Goal: Transaction & Acquisition: Obtain resource

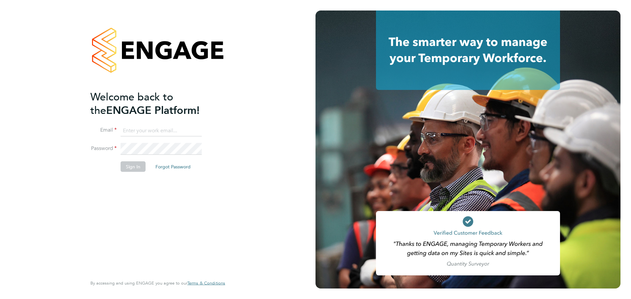
click at [154, 130] on input at bounding box center [161, 131] width 81 height 12
type input "solongo.myagmar@wates.co.uk"
click at [134, 164] on button "Sign In" at bounding box center [133, 166] width 25 height 11
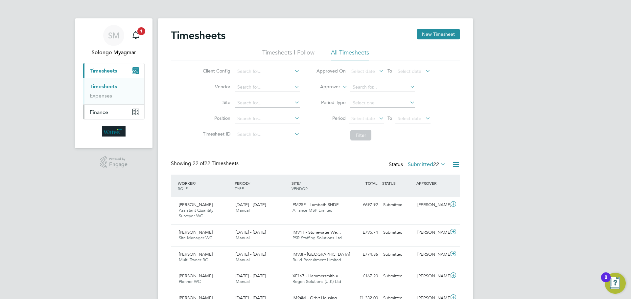
click at [107, 114] on span "Finance" at bounding box center [99, 112] width 18 height 6
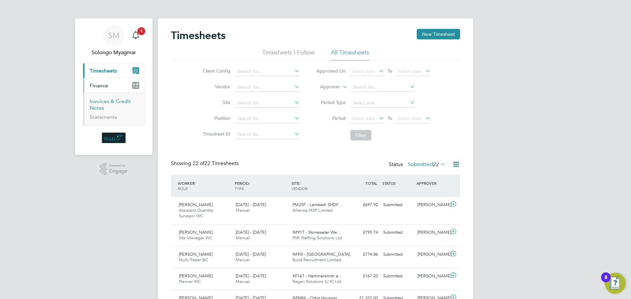
click at [99, 105] on li "Invoices & Credit Notes" at bounding box center [114, 106] width 49 height 16
click at [91, 102] on link "Invoices & Credit Notes" at bounding box center [110, 104] width 41 height 13
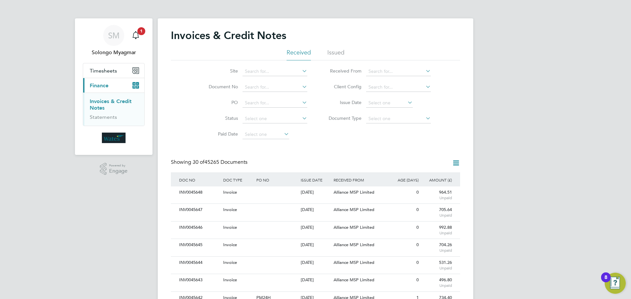
click at [406, 104] on icon at bounding box center [406, 102] width 0 height 9
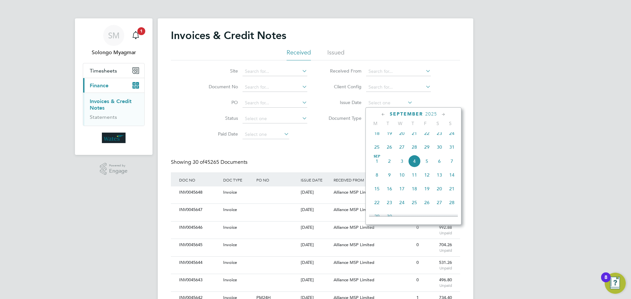
click at [414, 167] on span "4" at bounding box center [414, 161] width 12 height 12
type input "04 Sep 2025"
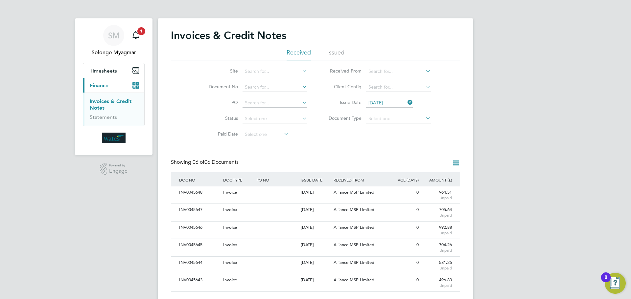
click at [459, 165] on icon at bounding box center [456, 163] width 8 height 8
click at [436, 179] on li "Download invoices" at bounding box center [429, 178] width 62 height 9
click at [455, 162] on icon at bounding box center [456, 163] width 8 height 8
click at [444, 190] on li "Download credit notes" at bounding box center [429, 187] width 62 height 9
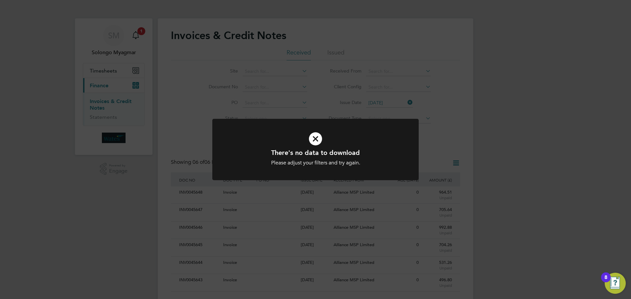
click at [314, 140] on icon at bounding box center [315, 139] width 171 height 26
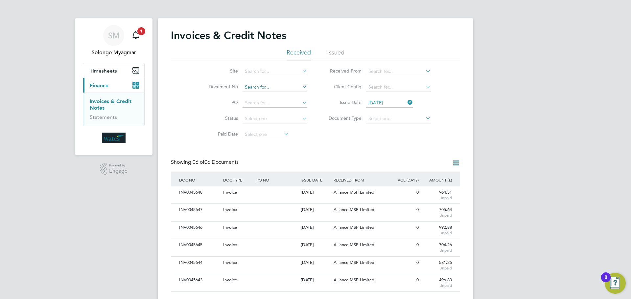
click at [269, 87] on input at bounding box center [275, 87] width 65 height 9
paste input "INV0045643"
type input "INV0045643"
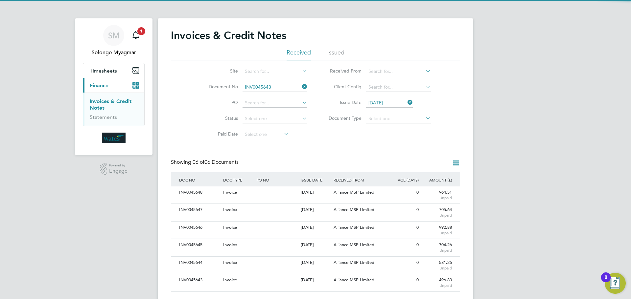
click at [270, 99] on li "INV0045643" at bounding box center [274, 96] width 65 height 9
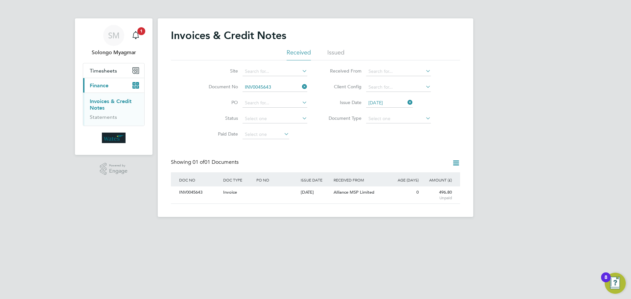
scroll to position [12, 56]
click at [194, 191] on div "INV0045643" at bounding box center [199, 193] width 44 height 12
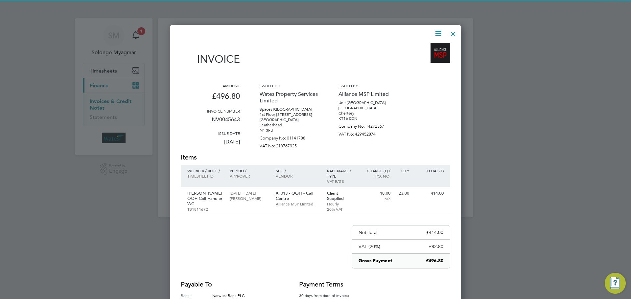
scroll to position [327, 291]
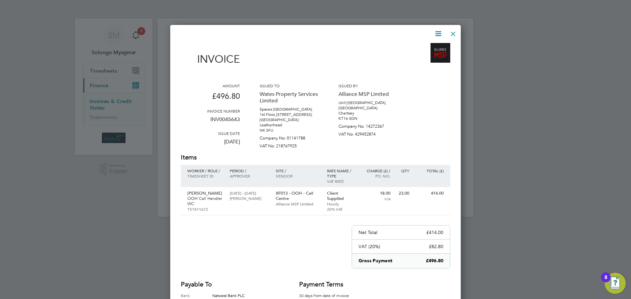
click at [436, 33] on icon at bounding box center [438, 34] width 8 height 8
click at [423, 51] on li "Download Invoice" at bounding box center [418, 49] width 45 height 9
click at [439, 35] on icon at bounding box center [438, 34] width 8 height 8
click at [416, 58] on li "View timesheet" at bounding box center [418, 58] width 45 height 9
click at [453, 36] on div at bounding box center [453, 32] width 12 height 12
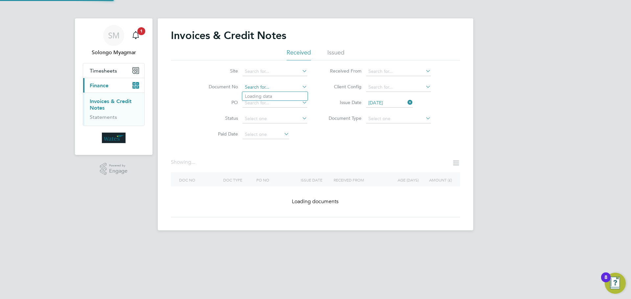
click at [277, 90] on input at bounding box center [275, 87] width 65 height 9
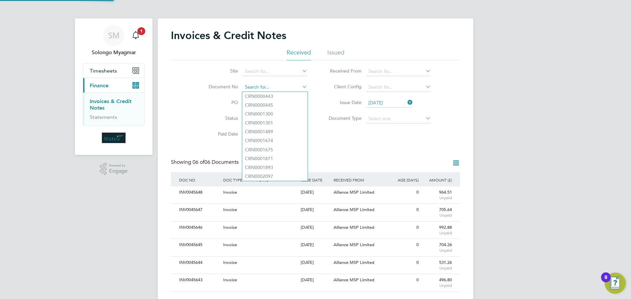
scroll to position [12, 45]
paste input "INV0045643.pdf"
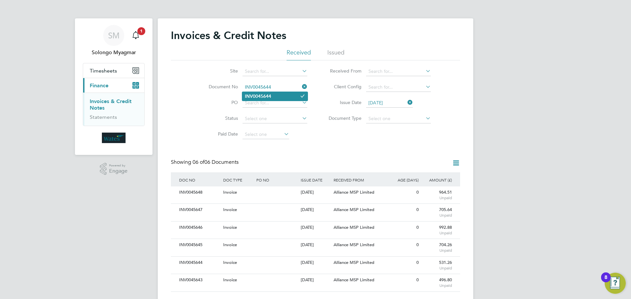
type input "INV0045644"
click at [285, 97] on li "INV0045644" at bounding box center [274, 96] width 65 height 9
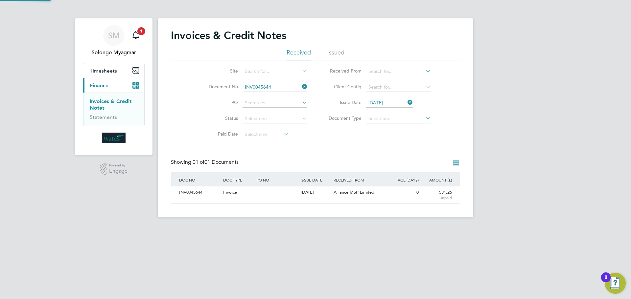
scroll to position [12, 56]
click at [196, 193] on div "INV0045644" at bounding box center [199, 193] width 44 height 12
click at [196, 194] on div "INV0045644" at bounding box center [199, 193] width 44 height 12
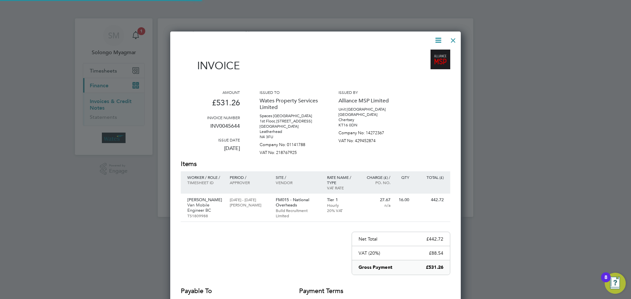
scroll to position [327, 291]
click at [438, 39] on icon at bounding box center [438, 40] width 8 height 8
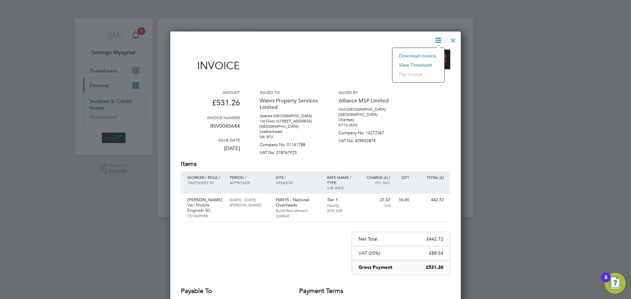
click at [423, 57] on li "Download Invoice" at bounding box center [418, 55] width 45 height 9
click at [438, 41] on icon at bounding box center [438, 40] width 8 height 8
click at [420, 64] on li "View timesheet" at bounding box center [418, 64] width 45 height 9
click at [455, 41] on div at bounding box center [453, 39] width 12 height 12
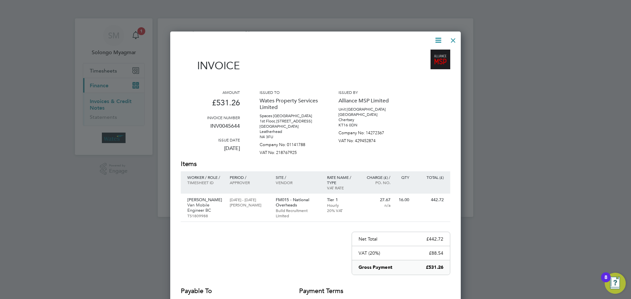
click at [453, 41] on div at bounding box center [453, 39] width 12 height 12
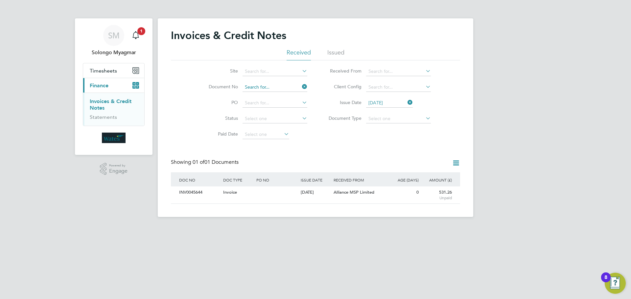
click at [276, 86] on input at bounding box center [275, 87] width 65 height 9
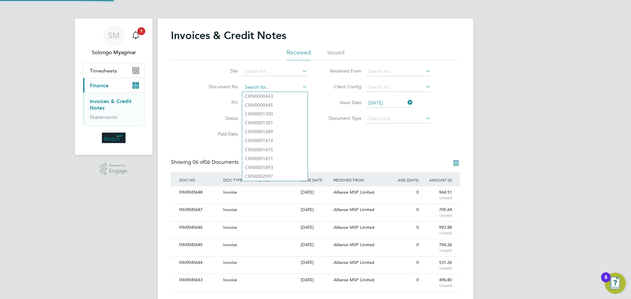
scroll to position [12, 45]
paste input "INV0045644.pdf"
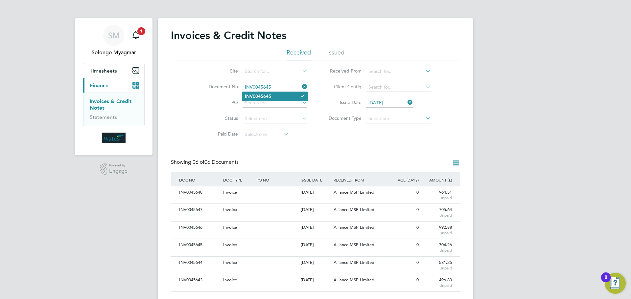
type input "INV0045645"
click at [279, 98] on li "INV0045645" at bounding box center [274, 96] width 65 height 9
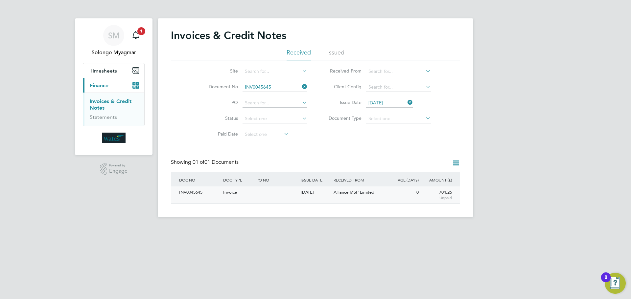
drag, startPoint x: 189, startPoint y: 193, endPoint x: 191, endPoint y: 196, distance: 3.5
click at [191, 196] on div "INV0045645" at bounding box center [199, 193] width 44 height 12
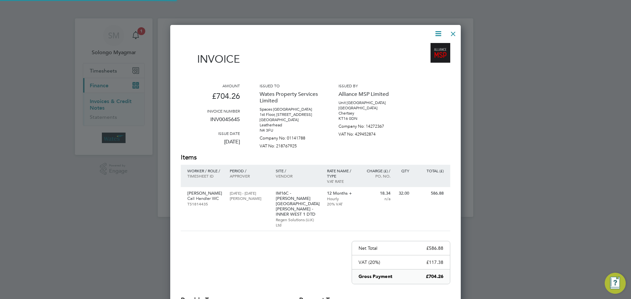
scroll to position [318, 291]
click at [438, 36] on icon at bounding box center [438, 34] width 8 height 8
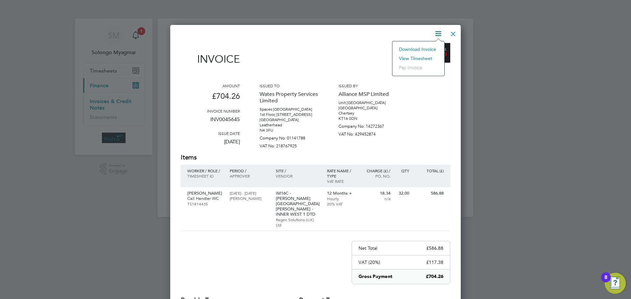
click at [426, 49] on li "Download Invoice" at bounding box center [418, 49] width 45 height 9
click at [437, 35] on icon at bounding box center [438, 34] width 8 height 8
click at [423, 58] on li "View timesheet" at bounding box center [418, 58] width 45 height 9
click at [455, 35] on div at bounding box center [453, 32] width 12 height 12
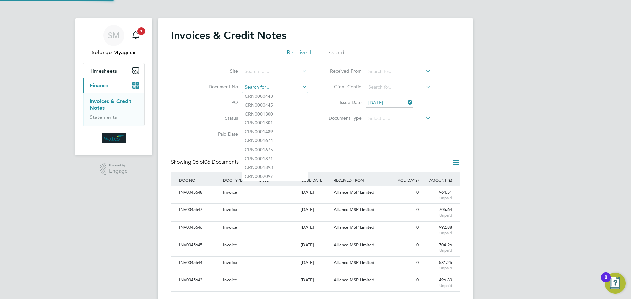
scroll to position [12, 45]
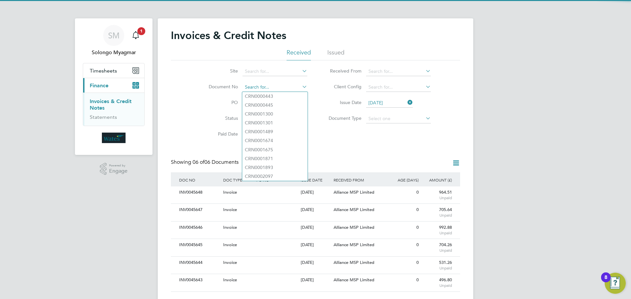
drag, startPoint x: 273, startPoint y: 86, endPoint x: 245, endPoint y: 86, distance: 28.9
click at [245, 86] on input at bounding box center [275, 87] width 65 height 9
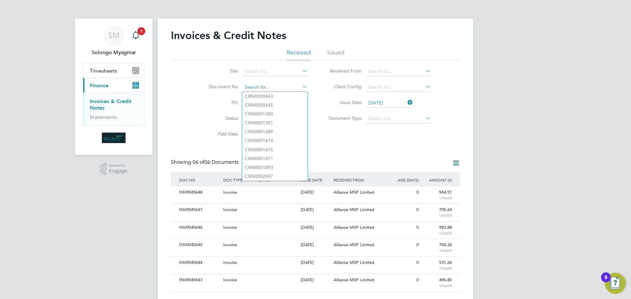
paste input "INV0045645"
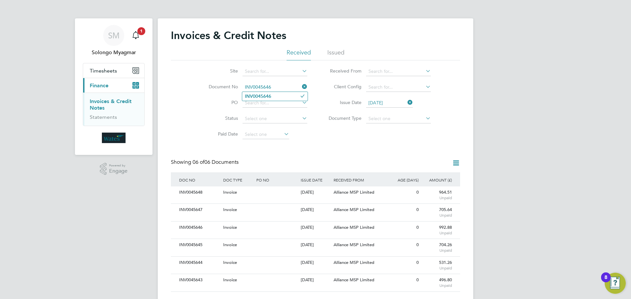
type input "INV0045646"
click at [280, 95] on li "INV0045646" at bounding box center [274, 96] width 65 height 9
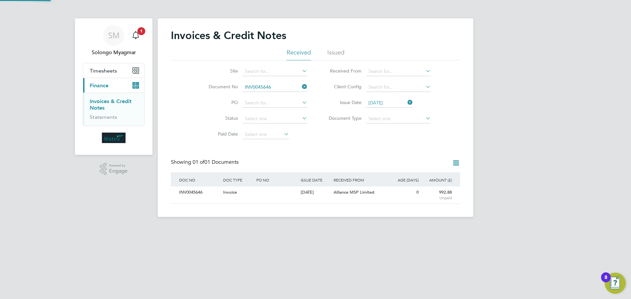
scroll to position [12, 56]
click at [187, 193] on div "INV0045646" at bounding box center [199, 193] width 44 height 12
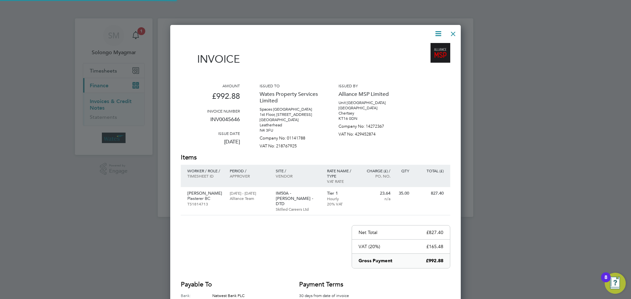
scroll to position [322, 291]
click at [440, 36] on icon at bounding box center [438, 34] width 8 height 8
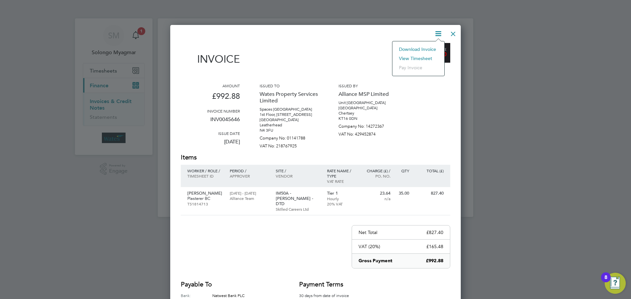
click at [428, 48] on li "Download Invoice" at bounding box center [418, 49] width 45 height 9
click at [441, 34] on icon at bounding box center [438, 34] width 8 height 8
click at [424, 55] on li "View timesheet" at bounding box center [418, 58] width 45 height 9
click at [452, 35] on div at bounding box center [453, 32] width 12 height 12
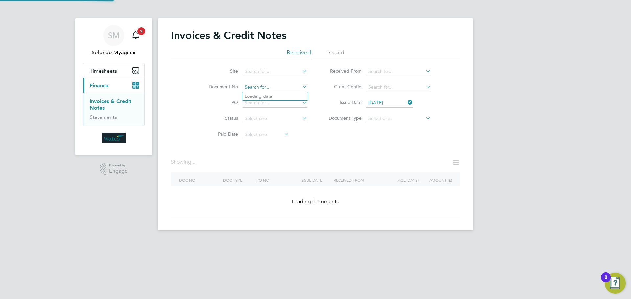
click at [273, 88] on input at bounding box center [275, 87] width 65 height 9
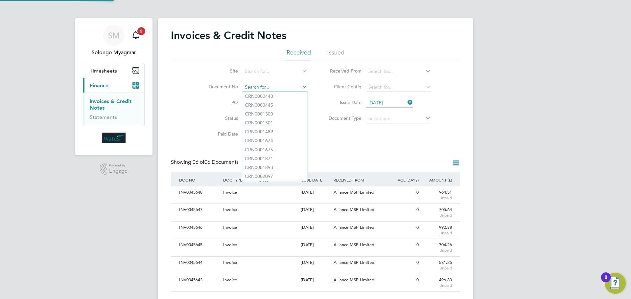
scroll to position [12, 45]
paste input "INV0045646"
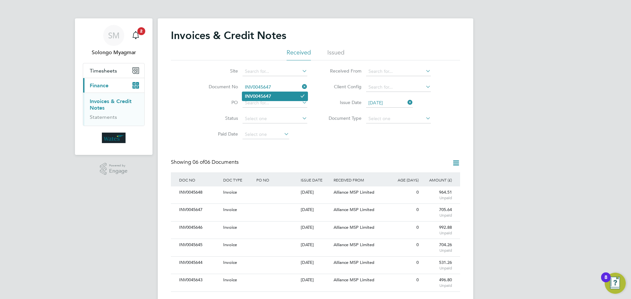
type input "INV0045647"
click at [289, 94] on li "INV0045647" at bounding box center [274, 96] width 65 height 9
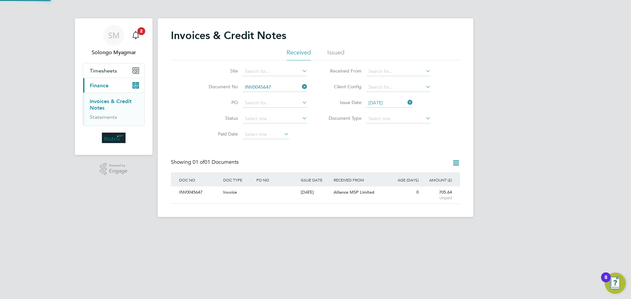
scroll to position [12, 56]
click at [187, 192] on div "INV0045647" at bounding box center [199, 193] width 44 height 12
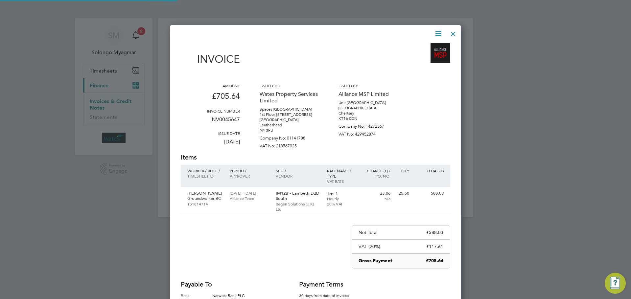
scroll to position [318, 291]
click at [439, 37] on icon at bounding box center [438, 34] width 8 height 8
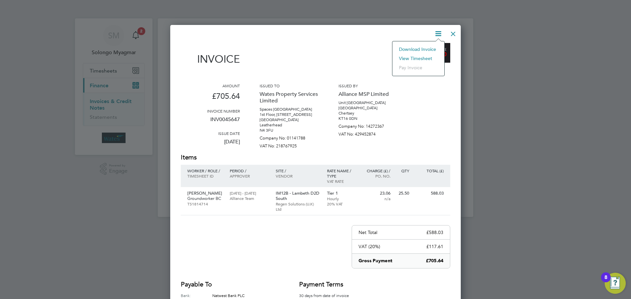
click at [419, 49] on li "Download Invoice" at bounding box center [418, 49] width 45 height 9
click at [440, 34] on icon at bounding box center [438, 34] width 8 height 8
click at [425, 58] on li "View timesheet" at bounding box center [418, 58] width 45 height 9
click at [455, 37] on div at bounding box center [453, 32] width 12 height 12
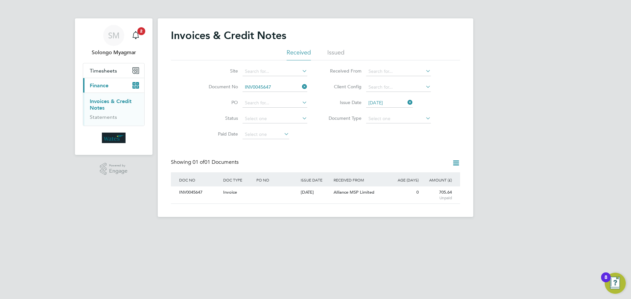
click at [277, 86] on input "INV0045647" at bounding box center [275, 87] width 65 height 9
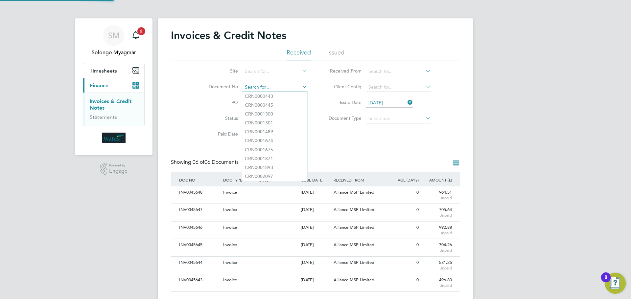
scroll to position [12, 45]
paste input "INV0045646"
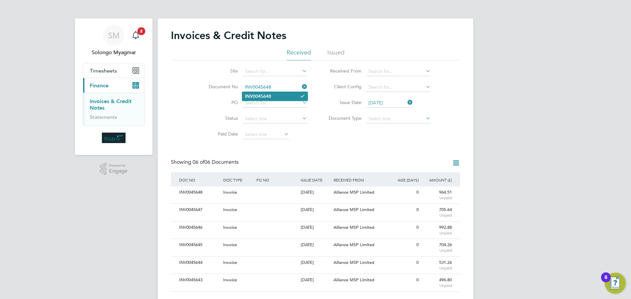
type input "INV0045648"
click at [279, 97] on li "INV0045648" at bounding box center [274, 96] width 65 height 9
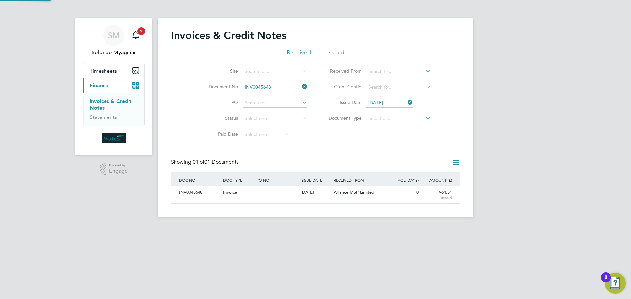
scroll to position [12, 56]
click at [194, 194] on div "INV0045648" at bounding box center [199, 193] width 44 height 12
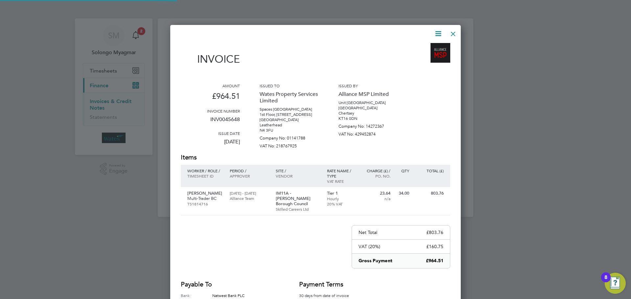
scroll to position [312, 291]
click at [439, 34] on icon at bounding box center [438, 34] width 8 height 8
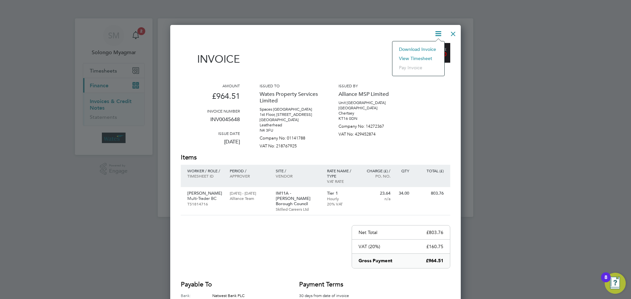
click at [424, 48] on li "Download Invoice" at bounding box center [418, 49] width 45 height 9
click at [439, 35] on icon at bounding box center [438, 34] width 8 height 8
click at [425, 57] on li "View timesheet" at bounding box center [418, 58] width 45 height 9
click at [455, 35] on div at bounding box center [453, 32] width 12 height 12
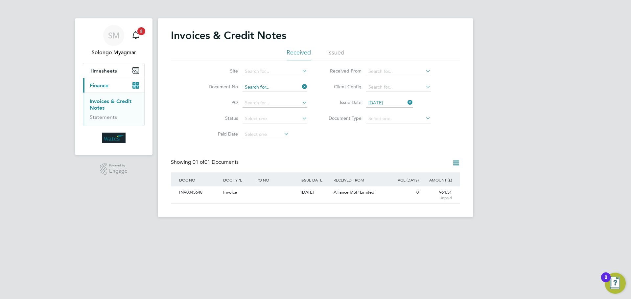
click at [274, 87] on input at bounding box center [275, 87] width 65 height 9
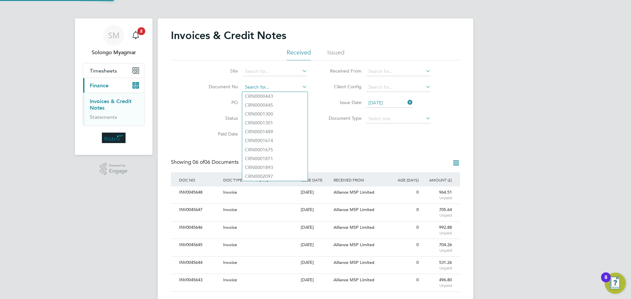
scroll to position [12, 45]
paste input "INV0045648"
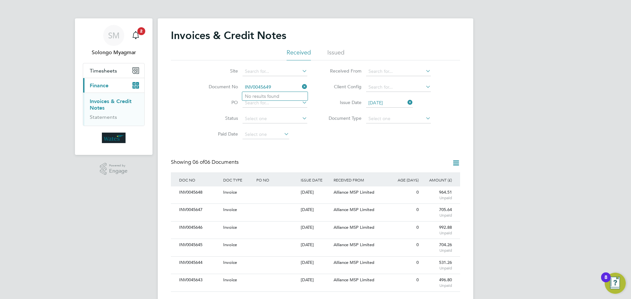
type input "INV0045649"
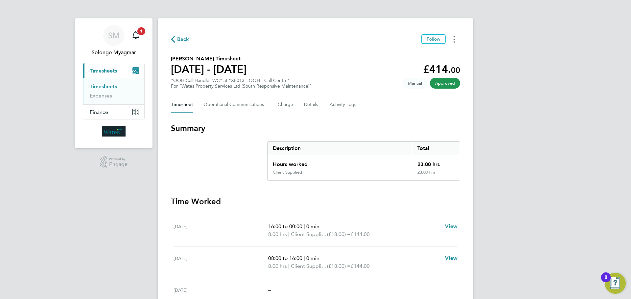
click at [454, 40] on icon "Timesheets Menu" at bounding box center [454, 39] width 1 height 7
click at [418, 55] on link "Download timesheet" at bounding box center [420, 53] width 79 height 13
click at [100, 112] on span "Finance" at bounding box center [99, 112] width 18 height 6
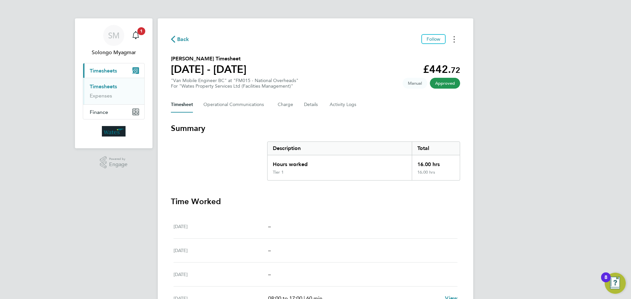
click at [455, 37] on button "Timesheets Menu" at bounding box center [454, 39] width 12 height 10
click at [416, 54] on link "Download timesheet" at bounding box center [420, 53] width 79 height 13
click at [96, 114] on span "Finance" at bounding box center [99, 112] width 18 height 6
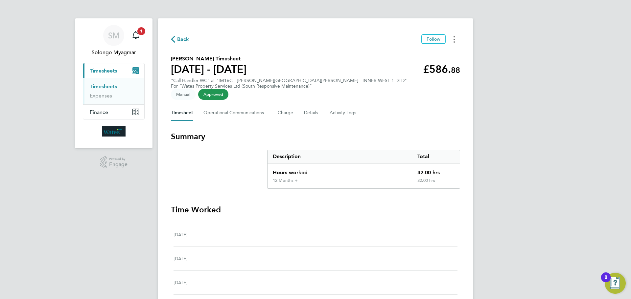
click at [452, 36] on button "Timesheets Menu" at bounding box center [454, 39] width 12 height 10
click at [432, 55] on link "Download timesheet" at bounding box center [420, 53] width 79 height 13
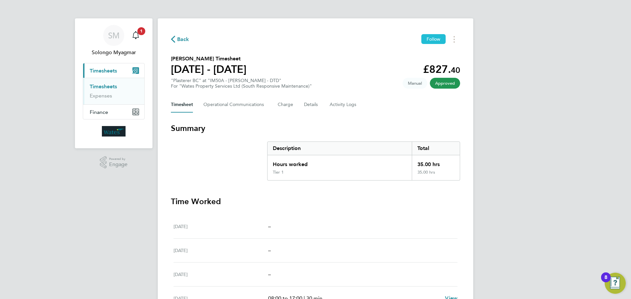
click at [434, 38] on span "Follow" at bounding box center [434, 39] width 14 height 6
click at [455, 40] on button "Timesheets Menu" at bounding box center [454, 39] width 12 height 10
click at [419, 56] on link "Download timesheet" at bounding box center [420, 53] width 79 height 13
click at [620, 46] on div "SM Solongo Myagmar Notifications 2 Applications: Current page: Timesheets Times…" at bounding box center [315, 220] width 631 height 441
click at [456, 44] on button "Timesheets Menu" at bounding box center [454, 39] width 12 height 10
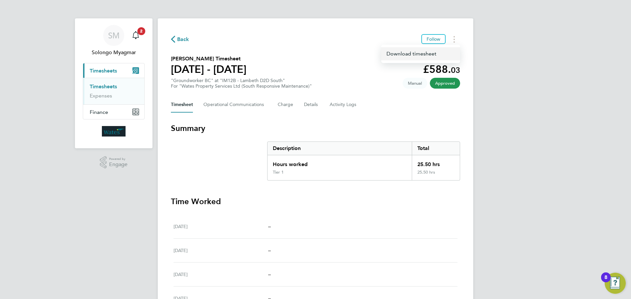
click at [421, 54] on link "Download timesheet" at bounding box center [420, 53] width 79 height 13
click at [453, 42] on button "Timesheets Menu" at bounding box center [454, 39] width 12 height 10
click at [422, 54] on link "Download timesheet" at bounding box center [420, 53] width 79 height 13
